Goal: Complete application form

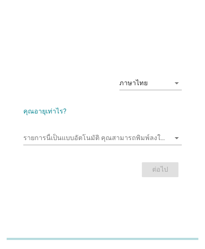
click at [14, 211] on div "ภาษาไทย arrow_drop_down คุณอายุเท่าไร? รายการนี้เป็นแบบอัตโนมัติ [PERSON_NAME]พ…" at bounding box center [102, 124] width 205 height 249
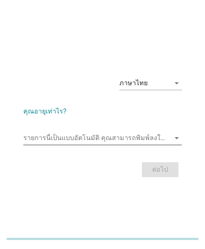
click at [70, 139] on input "รายการนี้เป็นแบบอัตโนมัติ คุณสามารถพิมพ์ลงในรายการนี้" at bounding box center [96, 137] width 146 height 13
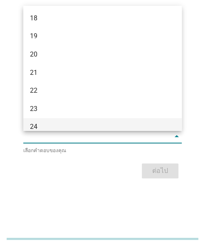
click at [52, 126] on div "24" at bounding box center [96, 127] width 133 height 10
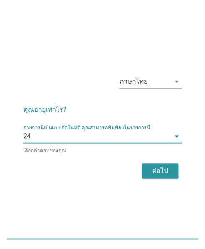
drag, startPoint x: 151, startPoint y: 166, endPoint x: 41, endPoint y: 215, distance: 120.0
click at [136, 176] on div "ต่อไป" at bounding box center [102, 171] width 158 height 20
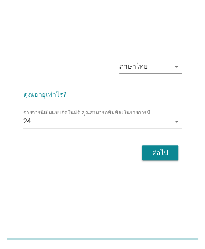
scroll to position [20, 0]
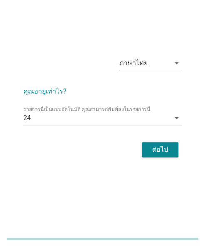
drag, startPoint x: 139, startPoint y: 149, endPoint x: 156, endPoint y: 150, distance: 16.2
click at [139, 149] on div "ต่อไป" at bounding box center [102, 149] width 158 height 20
drag, startPoint x: 161, startPoint y: 155, endPoint x: 101, endPoint y: 155, distance: 60.2
click at [161, 155] on button "ต่อไป" at bounding box center [159, 149] width 37 height 15
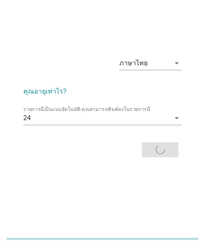
scroll to position [0, 0]
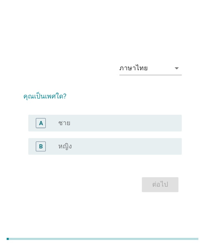
click at [72, 143] on div "radio_button_unchecked หญิง" at bounding box center [113, 146] width 110 height 8
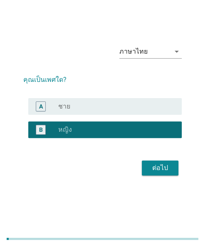
scroll to position [20, 0]
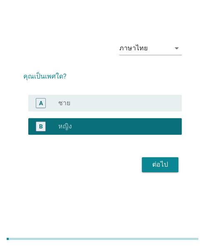
click at [178, 166] on div "ต่อไป" at bounding box center [102, 164] width 158 height 20
click at [171, 160] on button "ต่อไป" at bounding box center [159, 164] width 37 height 15
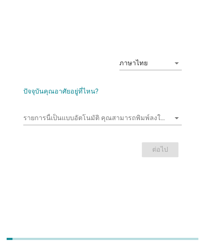
scroll to position [0, 0]
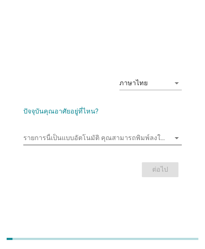
click at [85, 133] on input "รายการนี้เป็นแบบอัตโนมัติ คุณสามารถพิมพ์ลงในรายการนี้" at bounding box center [96, 137] width 146 height 13
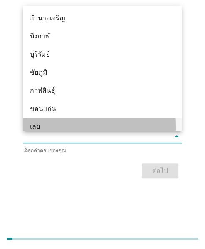
click at [47, 120] on div "เลย" at bounding box center [102, 127] width 158 height 18
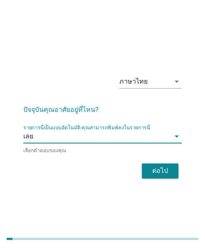
click at [146, 167] on button "ต่อไป" at bounding box center [159, 170] width 37 height 15
